Goal: Task Accomplishment & Management: Use online tool/utility

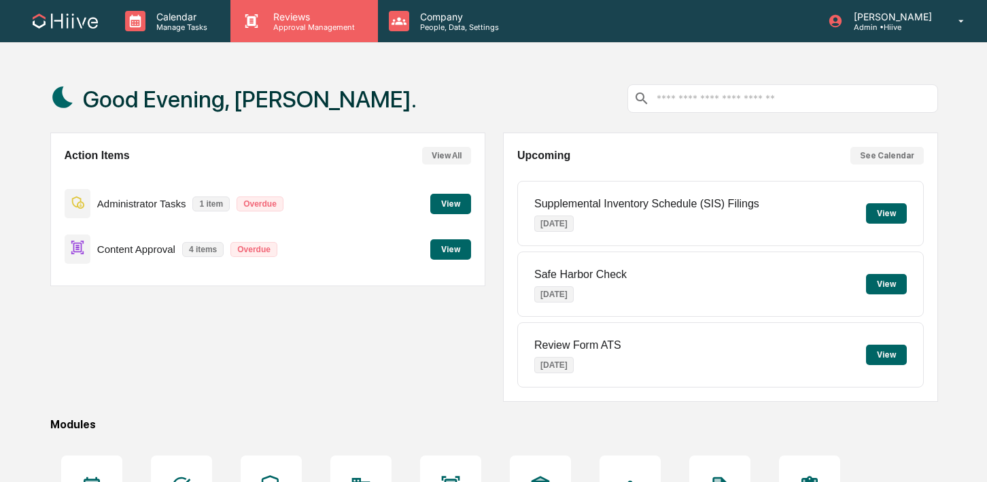
click at [281, 32] on div "Reviews Approval Management" at bounding box center [303, 21] width 147 height 42
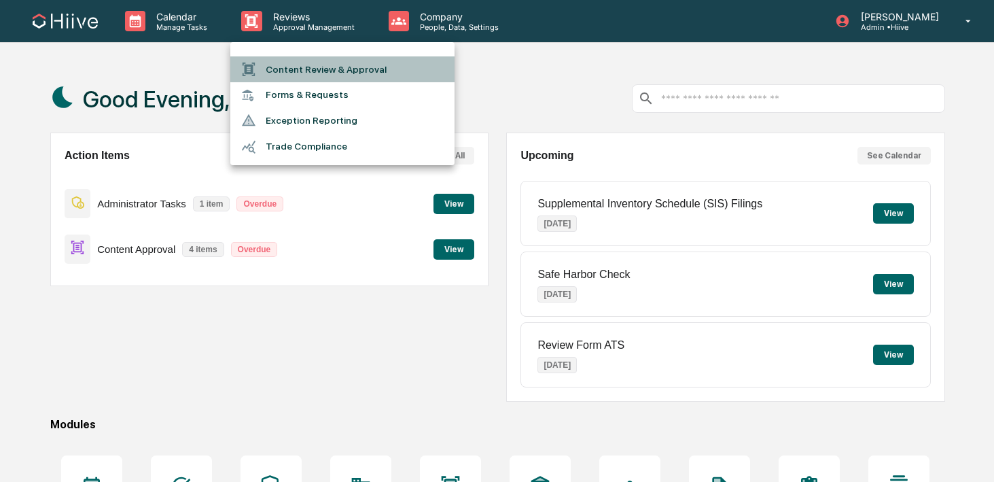
click at [281, 64] on li "Content Review & Approval" at bounding box center [342, 69] width 224 height 26
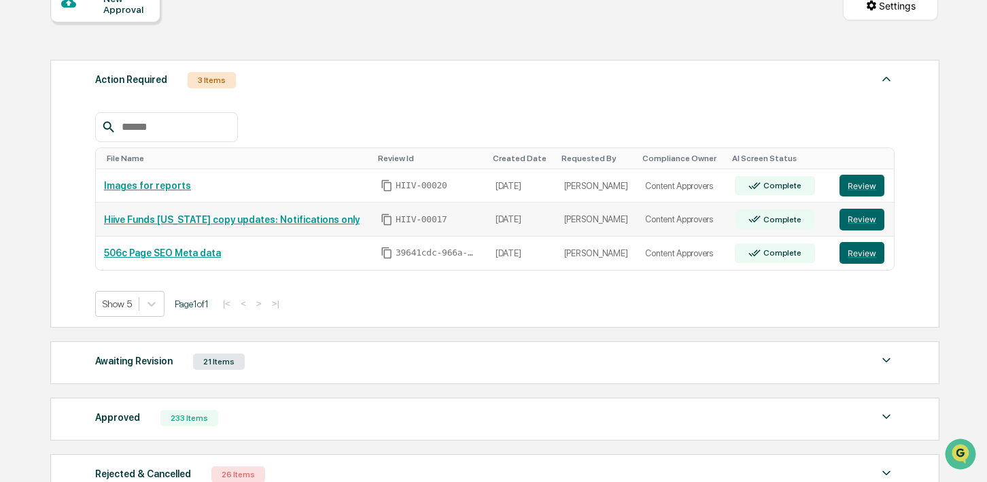
scroll to position [162, 0]
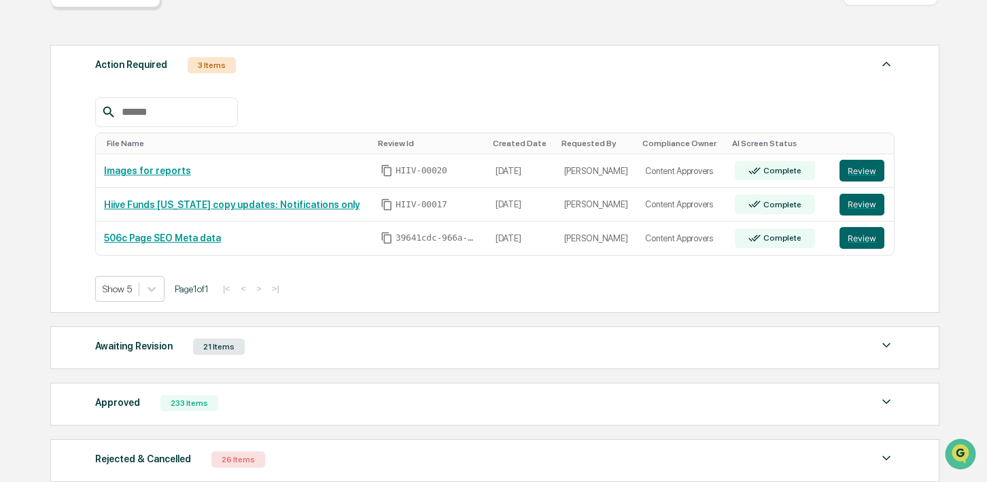
click at [359, 351] on div "Awaiting Revision 21 Items" at bounding box center [494, 346] width 799 height 19
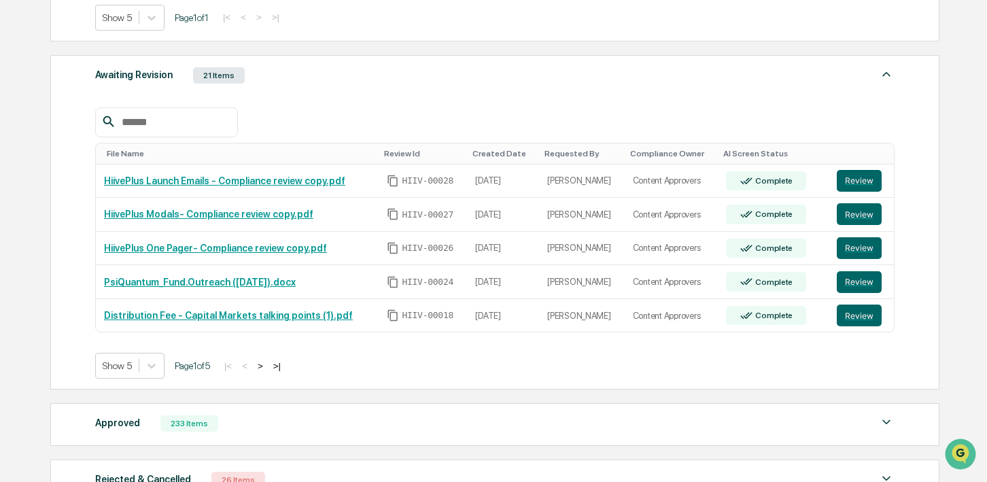
scroll to position [434, 0]
click at [837, 188] on td "Review" at bounding box center [861, 181] width 65 height 34
click at [846, 183] on button "Review" at bounding box center [859, 180] width 45 height 22
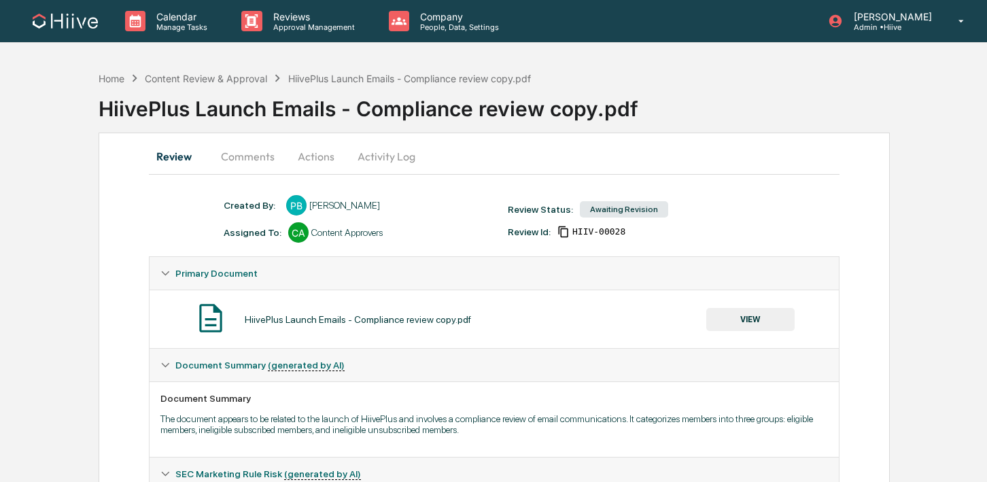
click at [385, 156] on button "Activity Log" at bounding box center [387, 156] width 80 height 33
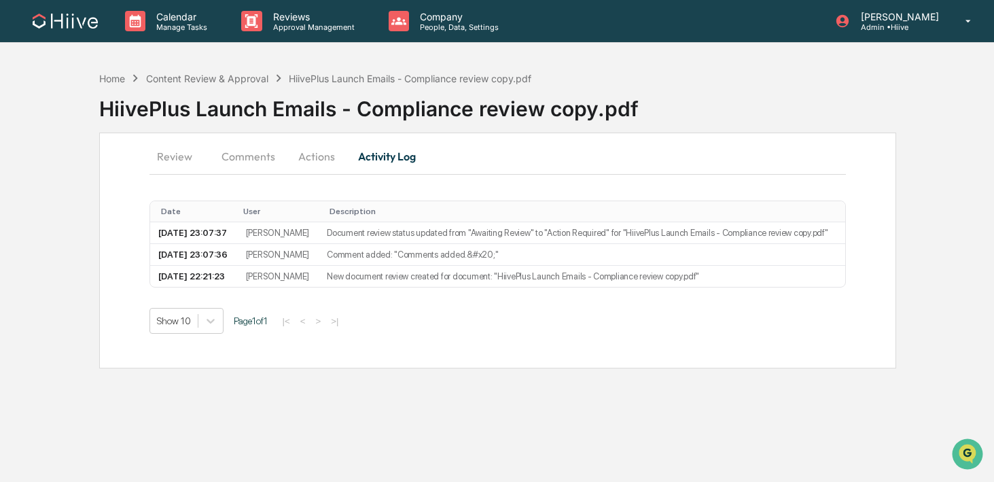
click at [334, 156] on button "Actions" at bounding box center [316, 156] width 61 height 33
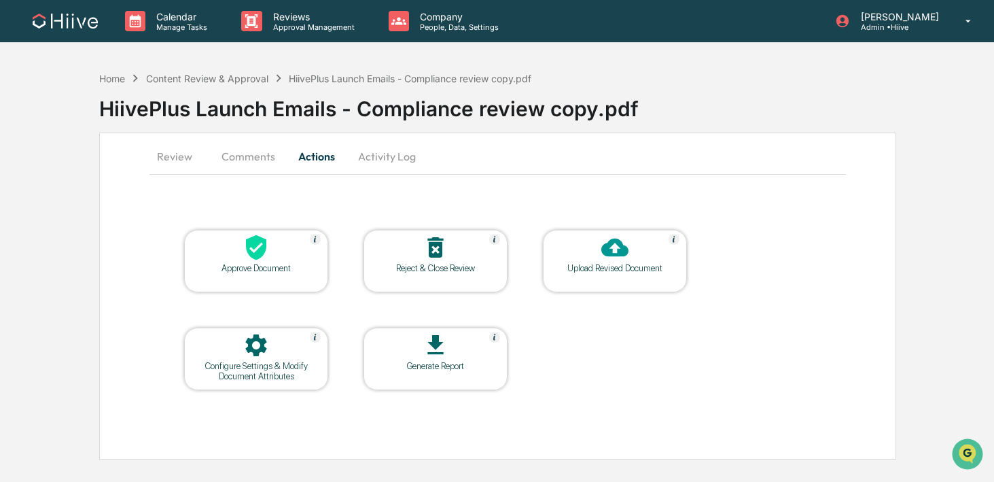
click at [260, 154] on button "Comments" at bounding box center [248, 156] width 75 height 33
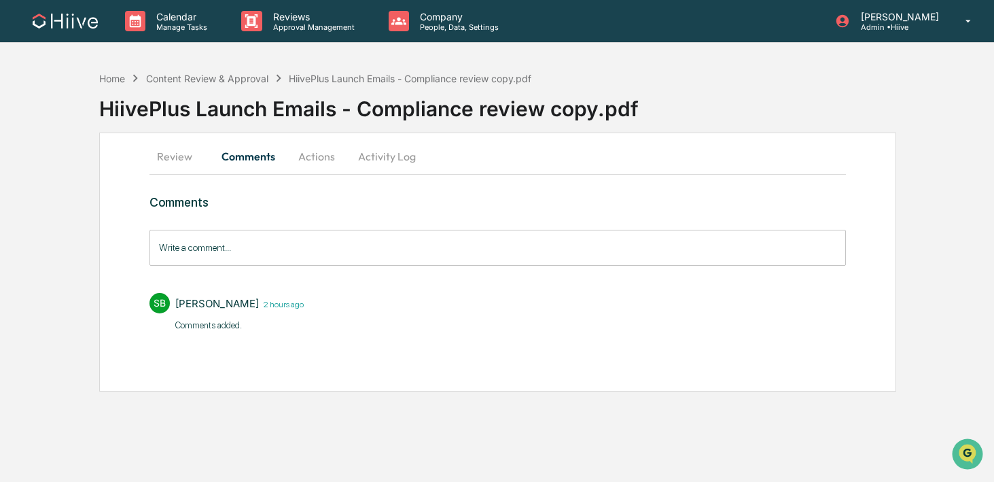
click at [201, 154] on button "Review" at bounding box center [180, 156] width 61 height 33
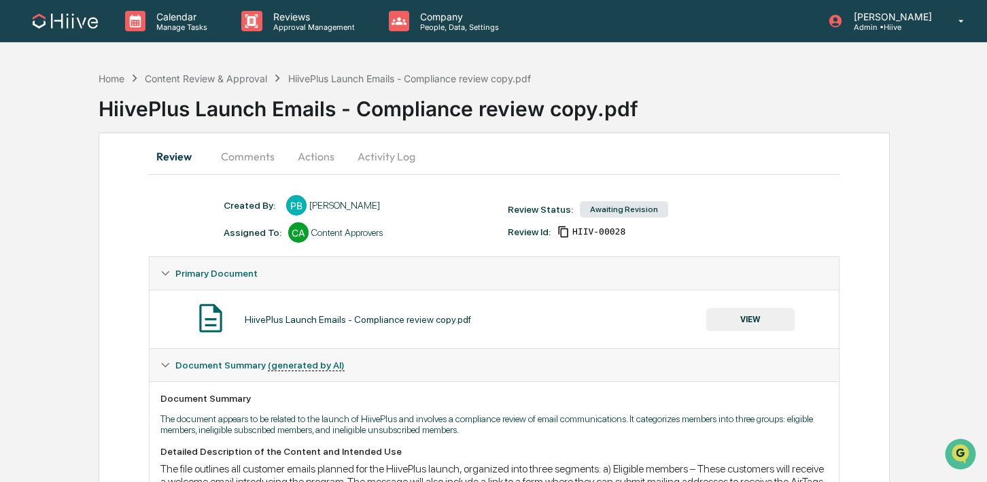
click at [306, 158] on button "Actions" at bounding box center [315, 156] width 61 height 33
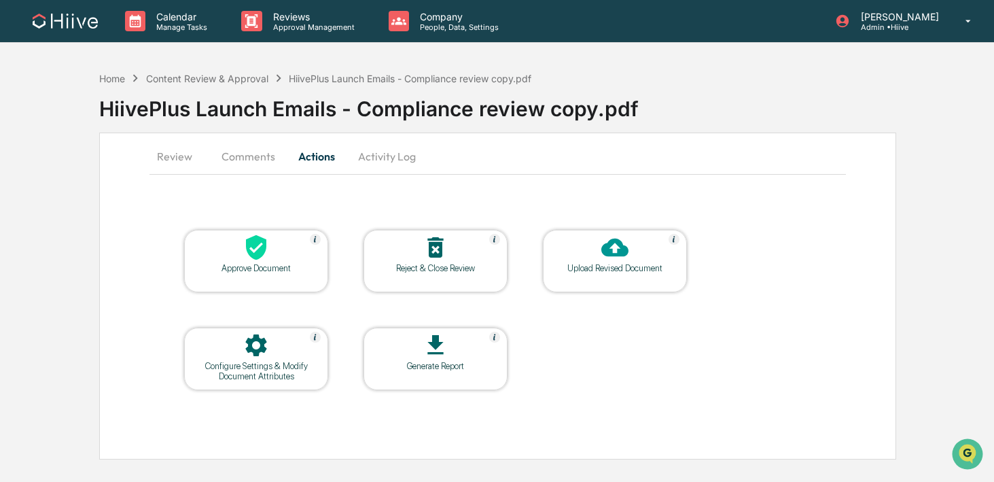
click at [362, 155] on button "Activity Log" at bounding box center [387, 156] width 80 height 33
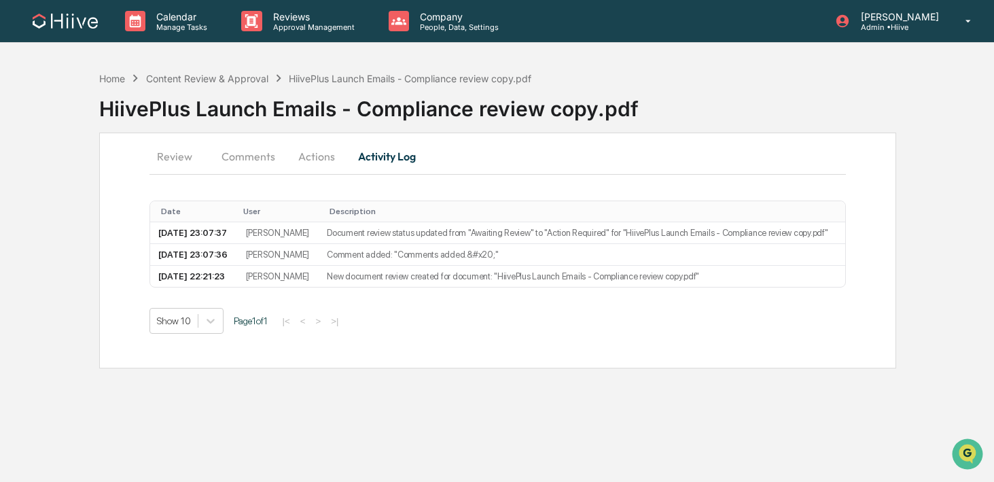
click at [316, 155] on button "Actions" at bounding box center [316, 156] width 61 height 33
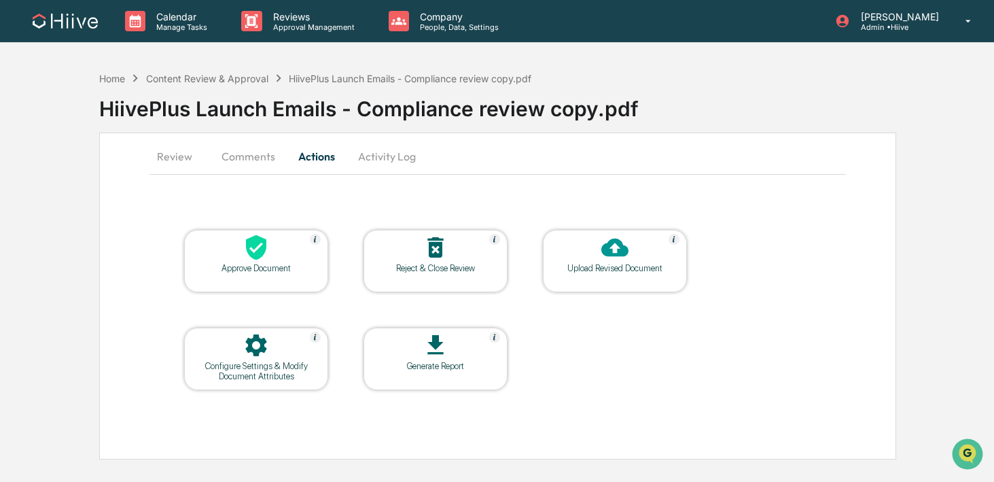
click at [557, 248] on div at bounding box center [615, 248] width 136 height 29
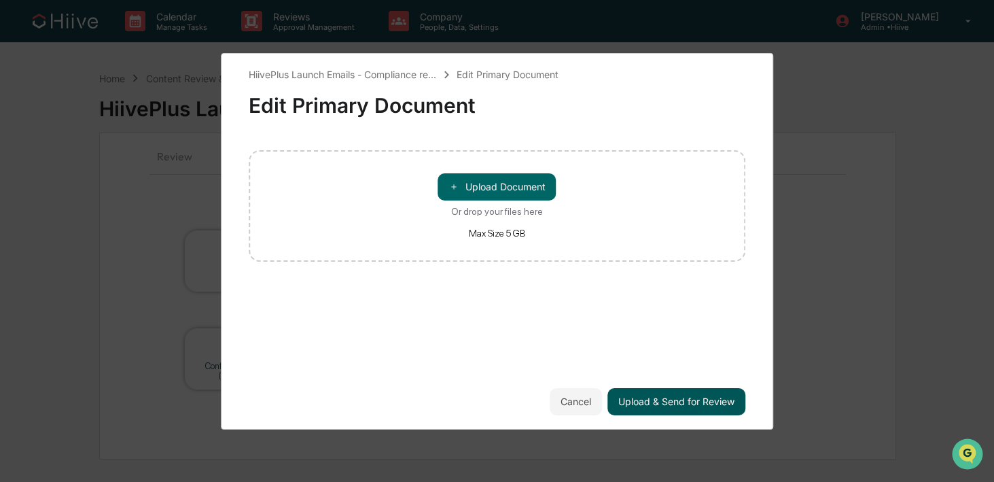
click at [624, 402] on button "Upload & Send for Review" at bounding box center [677, 401] width 138 height 27
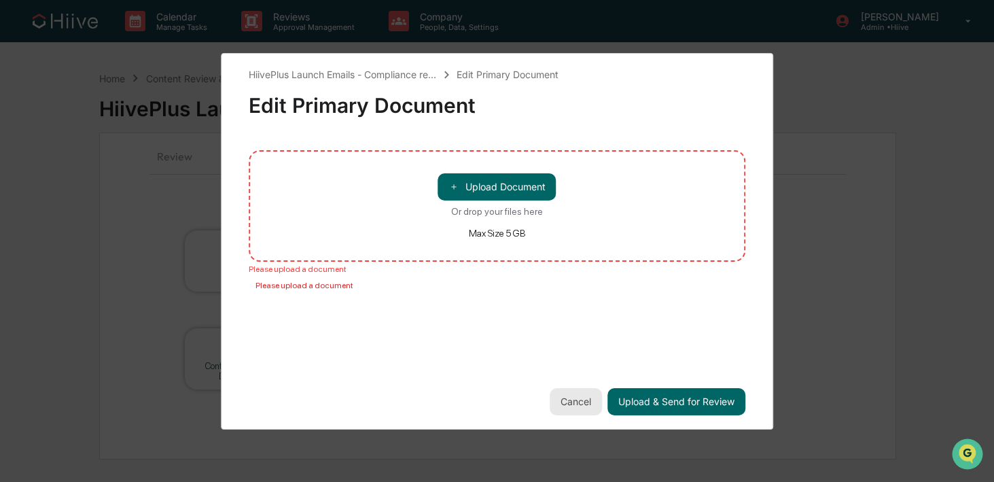
click at [574, 391] on button "Cancel" at bounding box center [576, 401] width 52 height 27
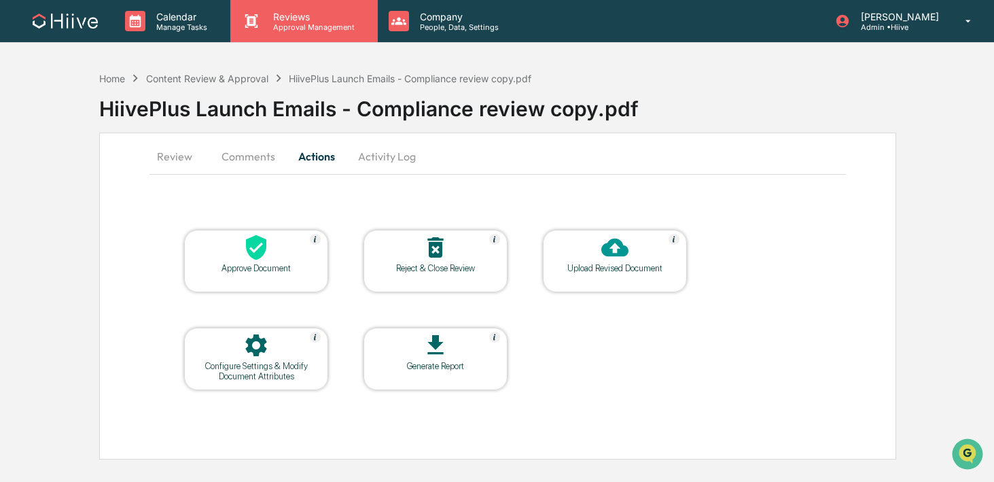
click at [300, 29] on p "Approval Management" at bounding box center [311, 27] width 99 height 10
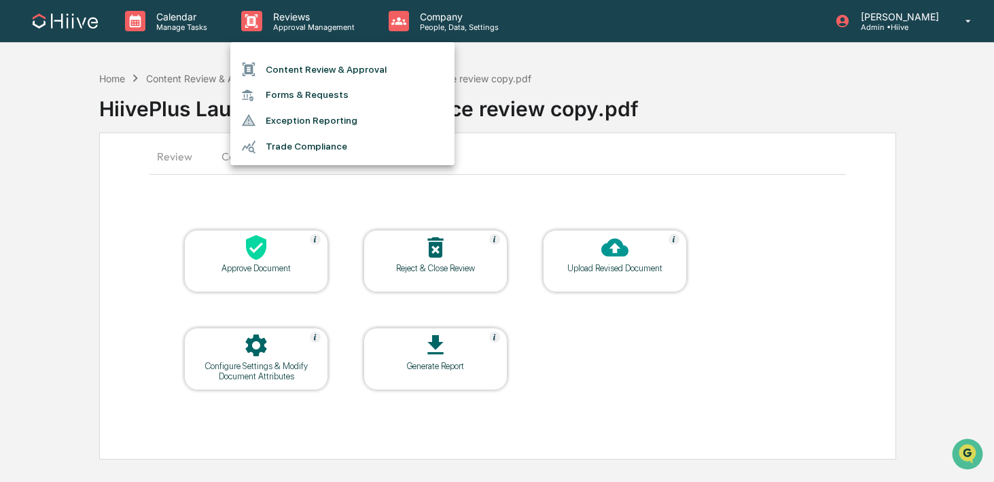
click at [300, 67] on li "Content Review & Approval" at bounding box center [342, 69] width 224 height 26
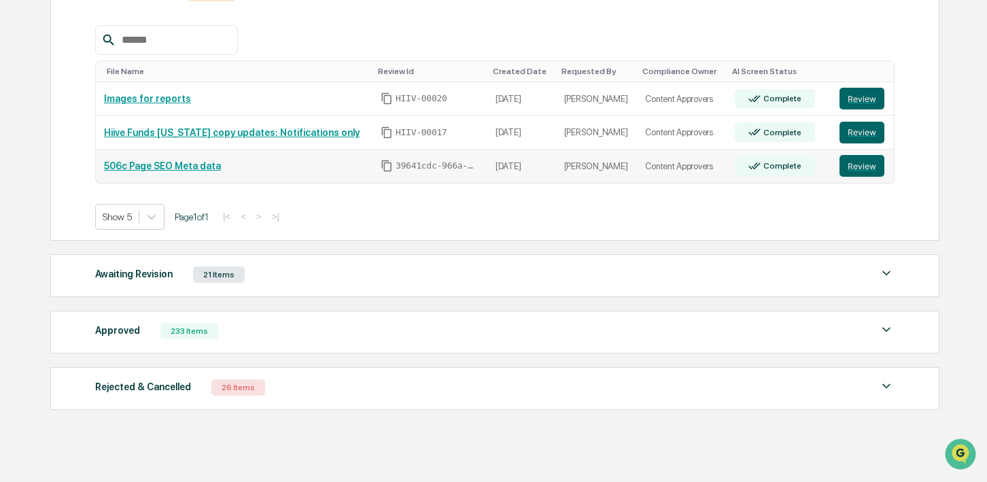
scroll to position [233, 0]
click at [308, 273] on div "Awaiting Revision 21 Items" at bounding box center [494, 275] width 799 height 19
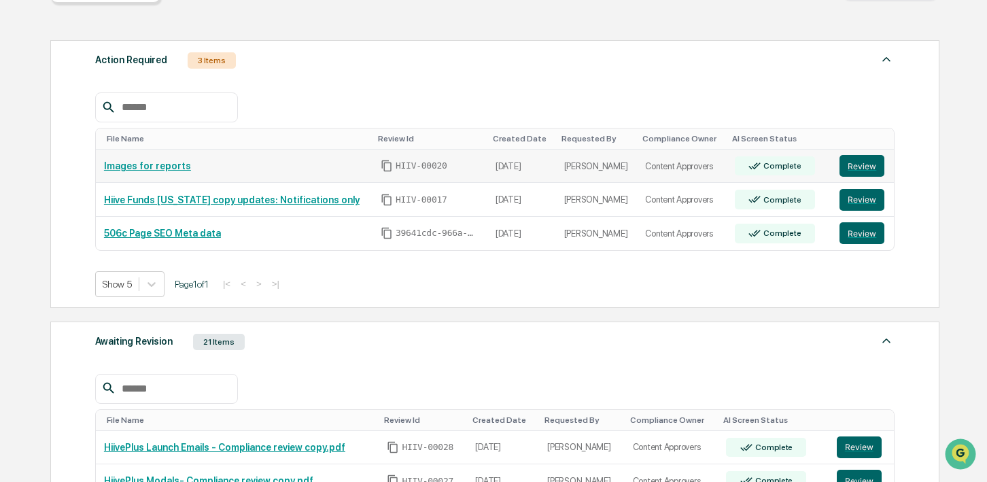
scroll to position [0, 0]
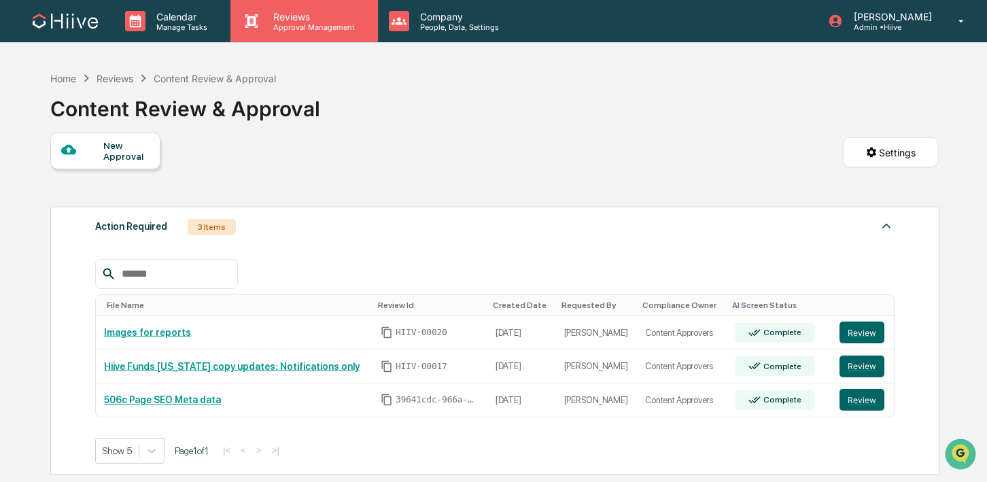
click at [273, 35] on div "Reviews Approval Management" at bounding box center [303, 21] width 147 height 42
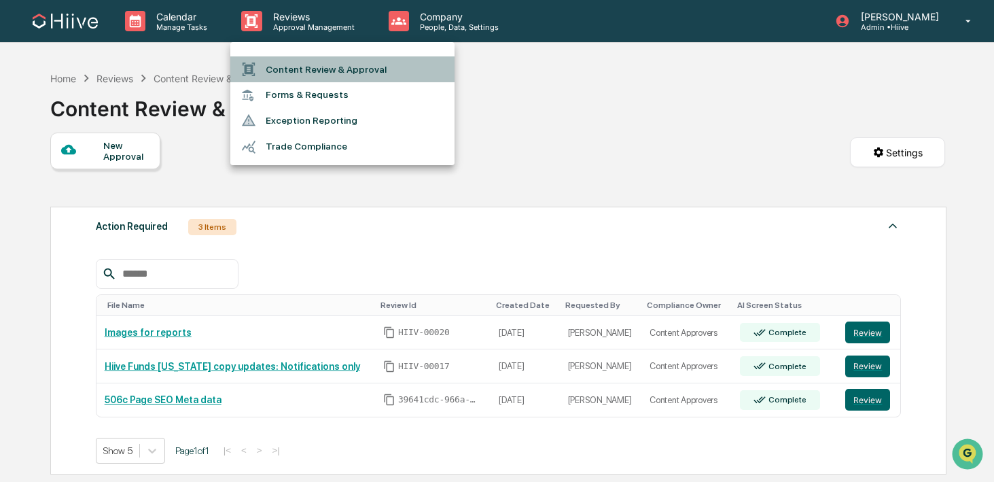
click at [273, 57] on li "Content Review & Approval" at bounding box center [342, 69] width 224 height 26
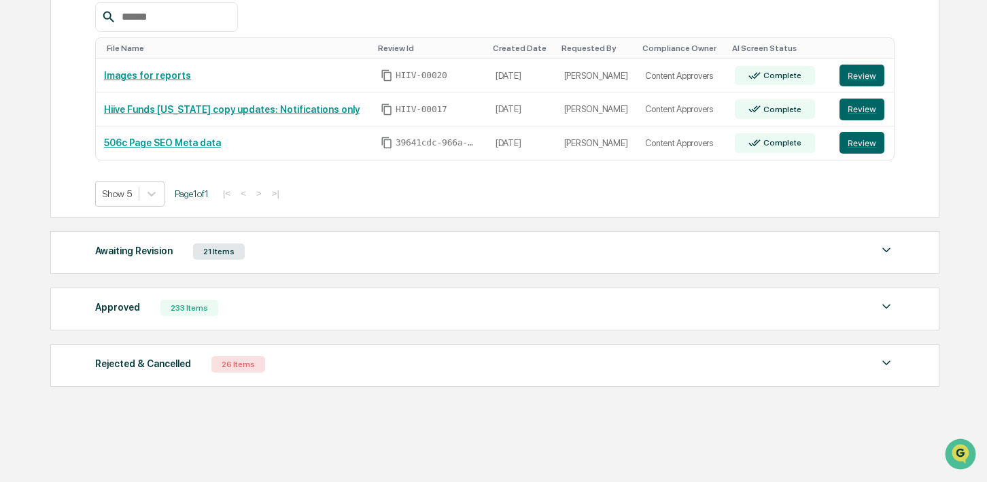
click at [275, 252] on div "Awaiting Revision 21 Items" at bounding box center [494, 251] width 799 height 19
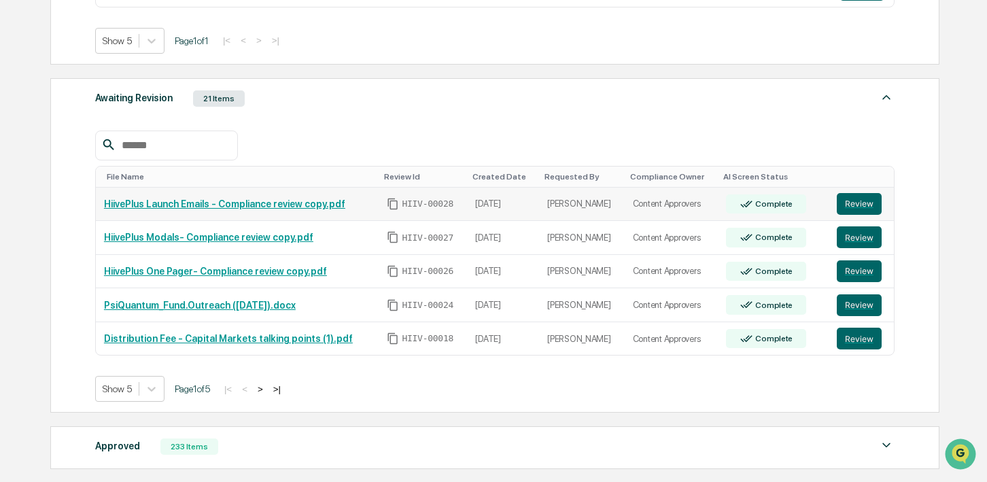
scroll to position [416, 0]
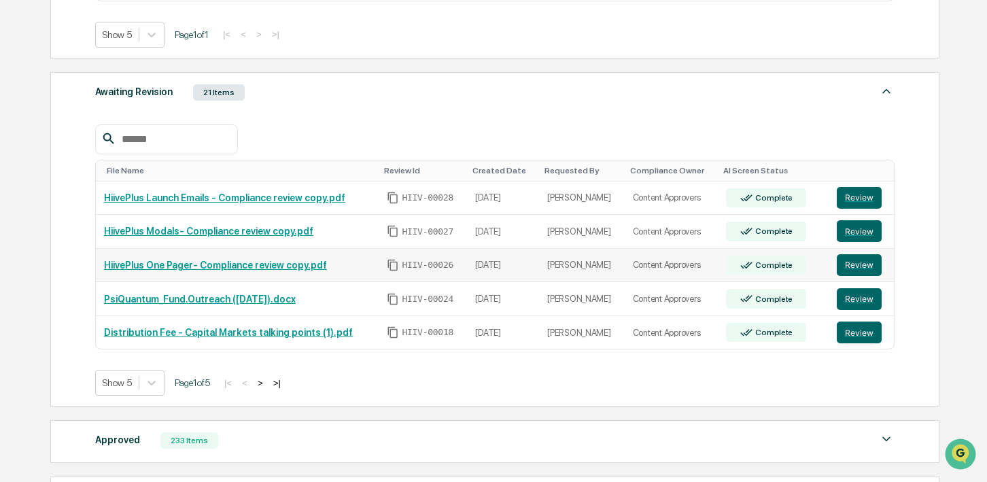
click at [394, 265] on icon "Copy Id" at bounding box center [393, 266] width 10 height 12
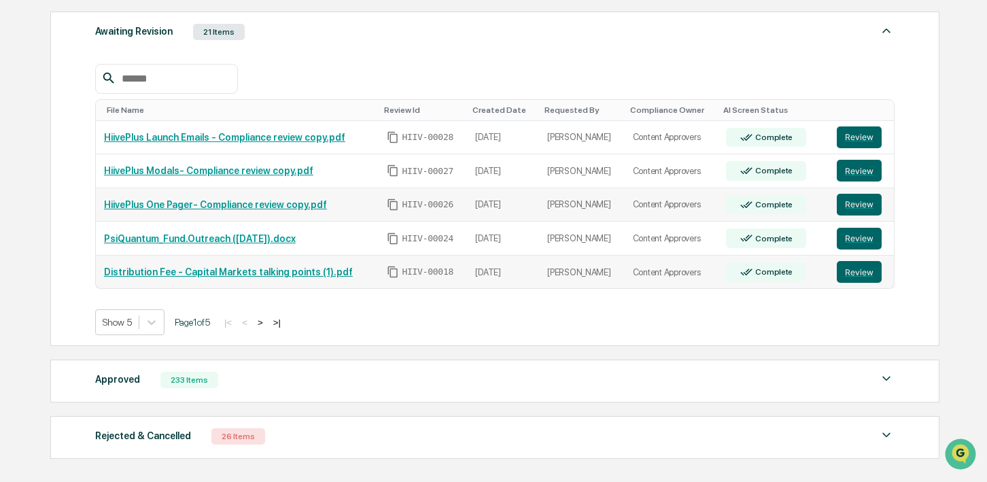
scroll to position [505, 0]
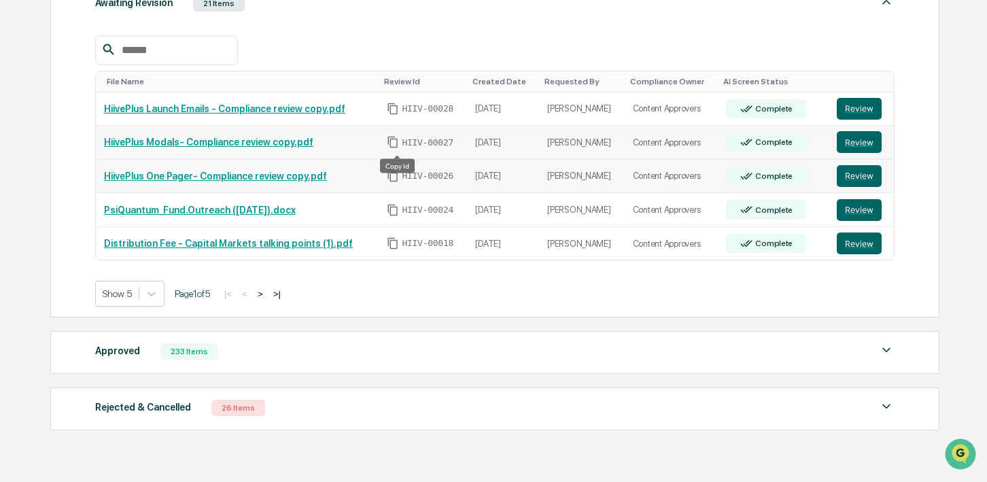
click at [396, 148] on icon "Copy Id" at bounding box center [393, 143] width 10 height 12
click at [395, 108] on icon "Copy Id" at bounding box center [393, 109] width 12 height 12
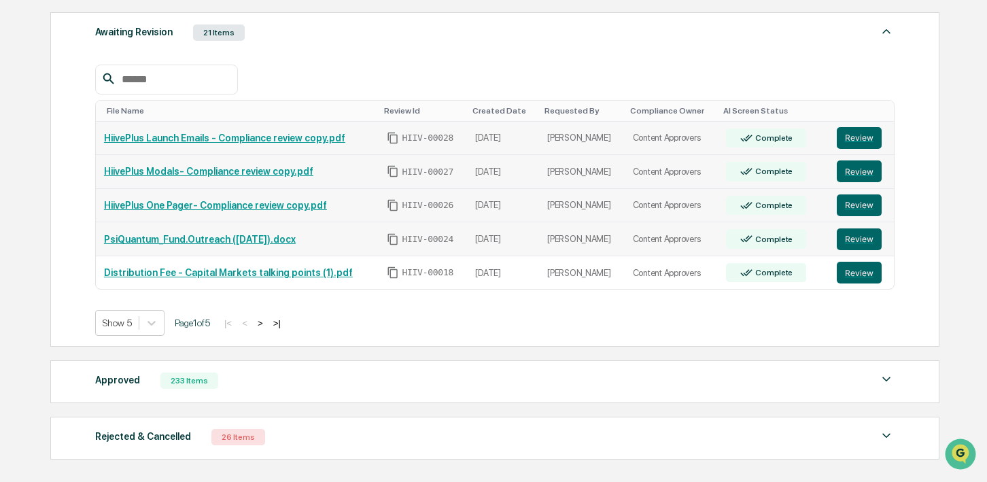
scroll to position [446, 0]
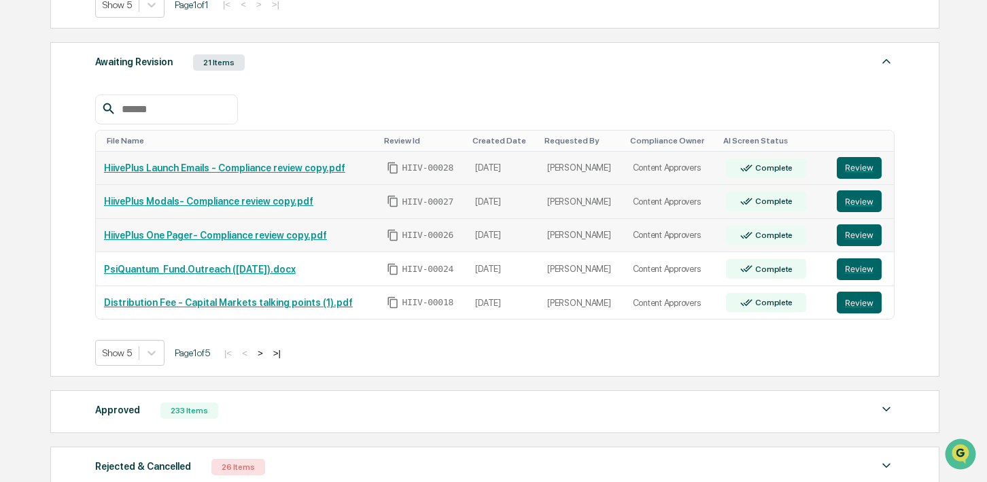
click at [881, 162] on link "Review" at bounding box center [861, 168] width 49 height 22
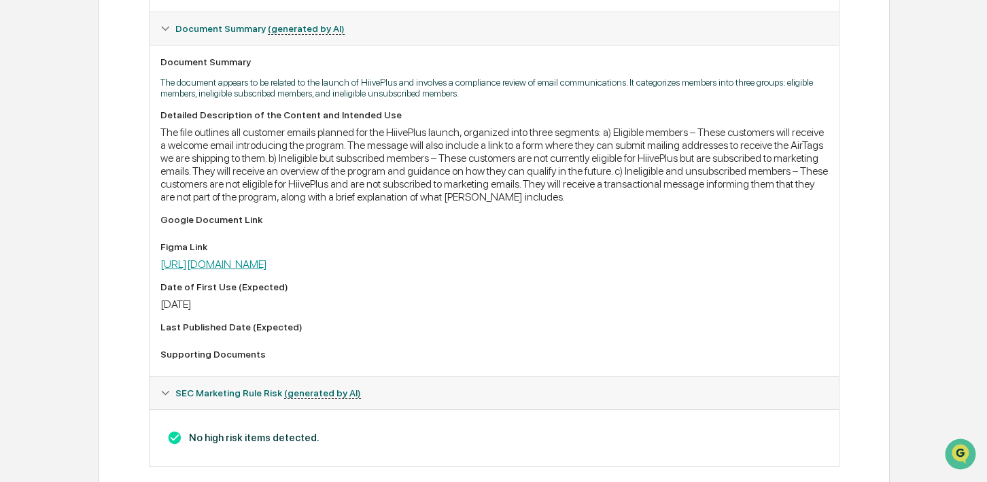
click at [267, 271] on link "[URL][DOMAIN_NAME]" at bounding box center [213, 264] width 107 height 13
